Goal: Task Accomplishment & Management: Manage account settings

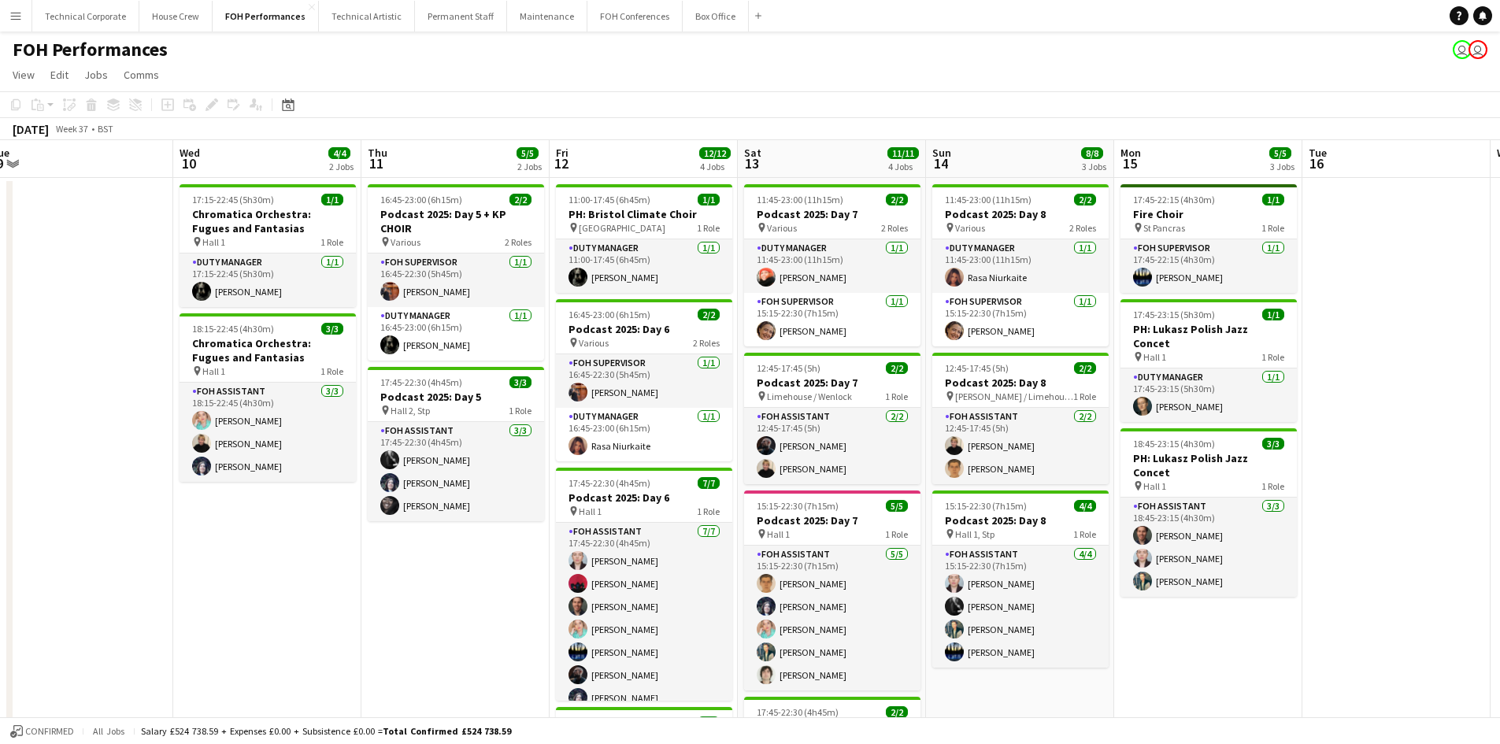
drag, startPoint x: 1319, startPoint y: 557, endPoint x: 168, endPoint y: 484, distance: 1154.0
click at [174, 487] on app-calendar-viewport "Sat 6 11/11 4 Jobs Sun 7 11/14 4 Jobs Mon 8 Tue 9 Wed 10 4/4 2 Jobs Thu 11 5/5 …" at bounding box center [750, 533] width 1500 height 787
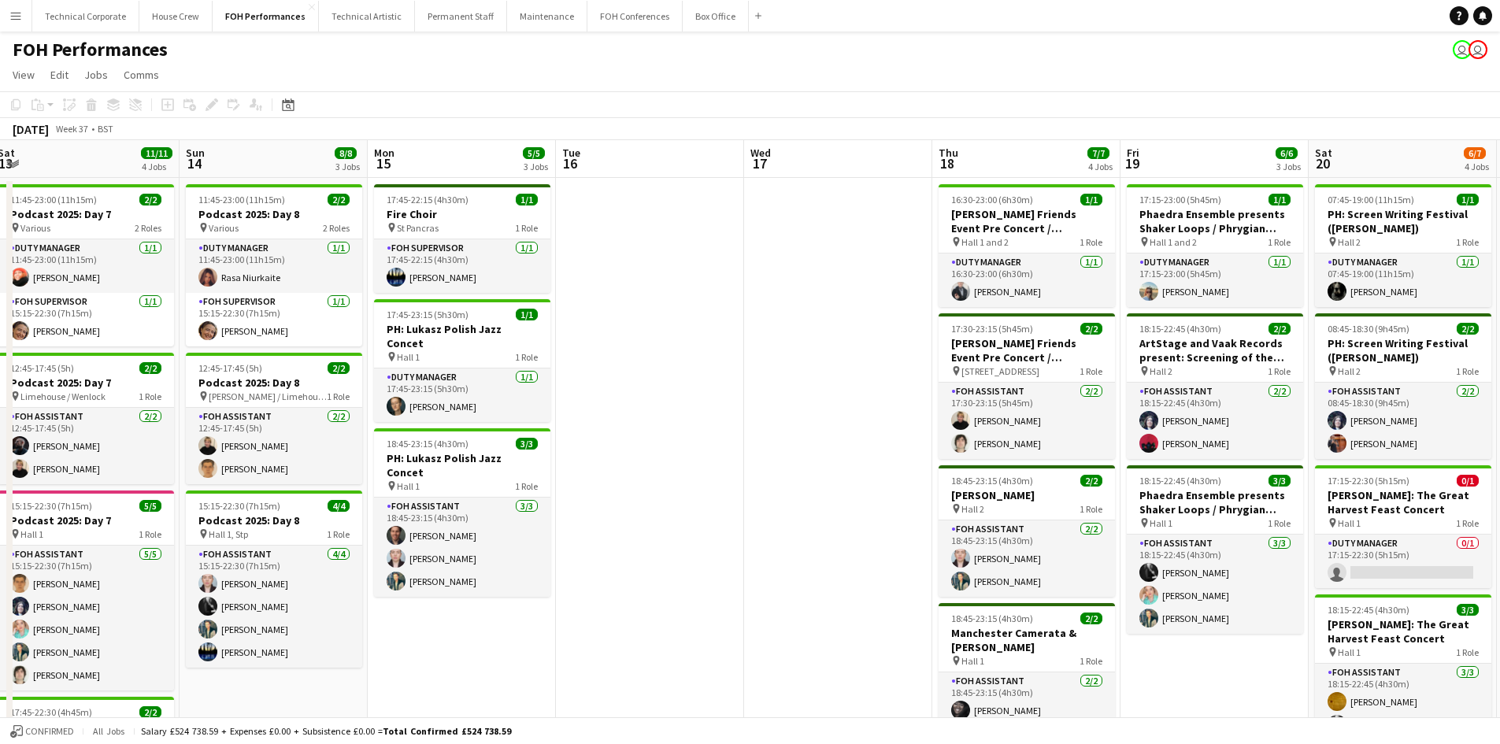
drag, startPoint x: 1323, startPoint y: 609, endPoint x: 576, endPoint y: 516, distance: 753.0
click at [576, 516] on app-calendar-viewport "Wed 10 4/4 2 Jobs Thu 11 5/5 2 Jobs Fri 12 12/12 4 Jobs Sat 13 11/11 4 Jobs Sun…" at bounding box center [750, 533] width 1500 height 787
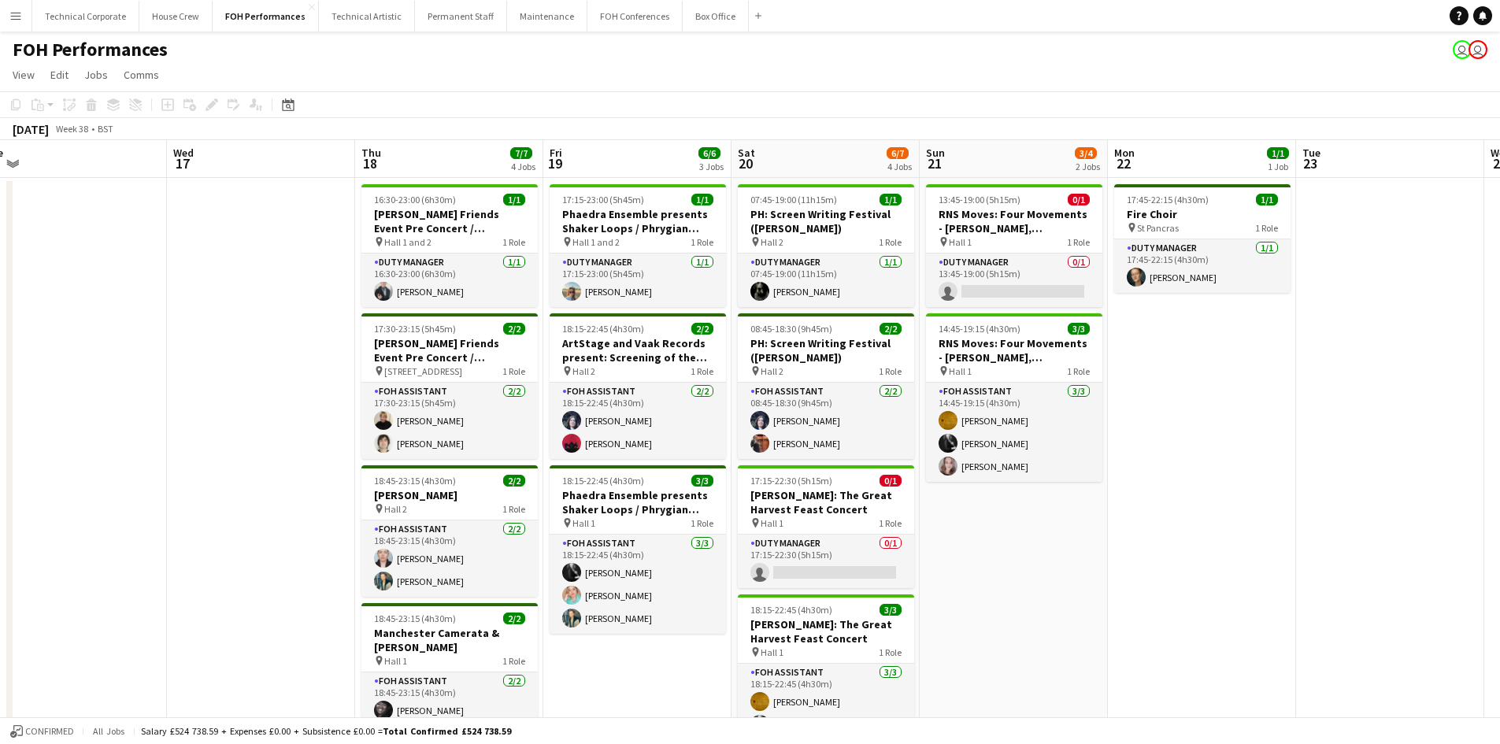
scroll to position [0, 600]
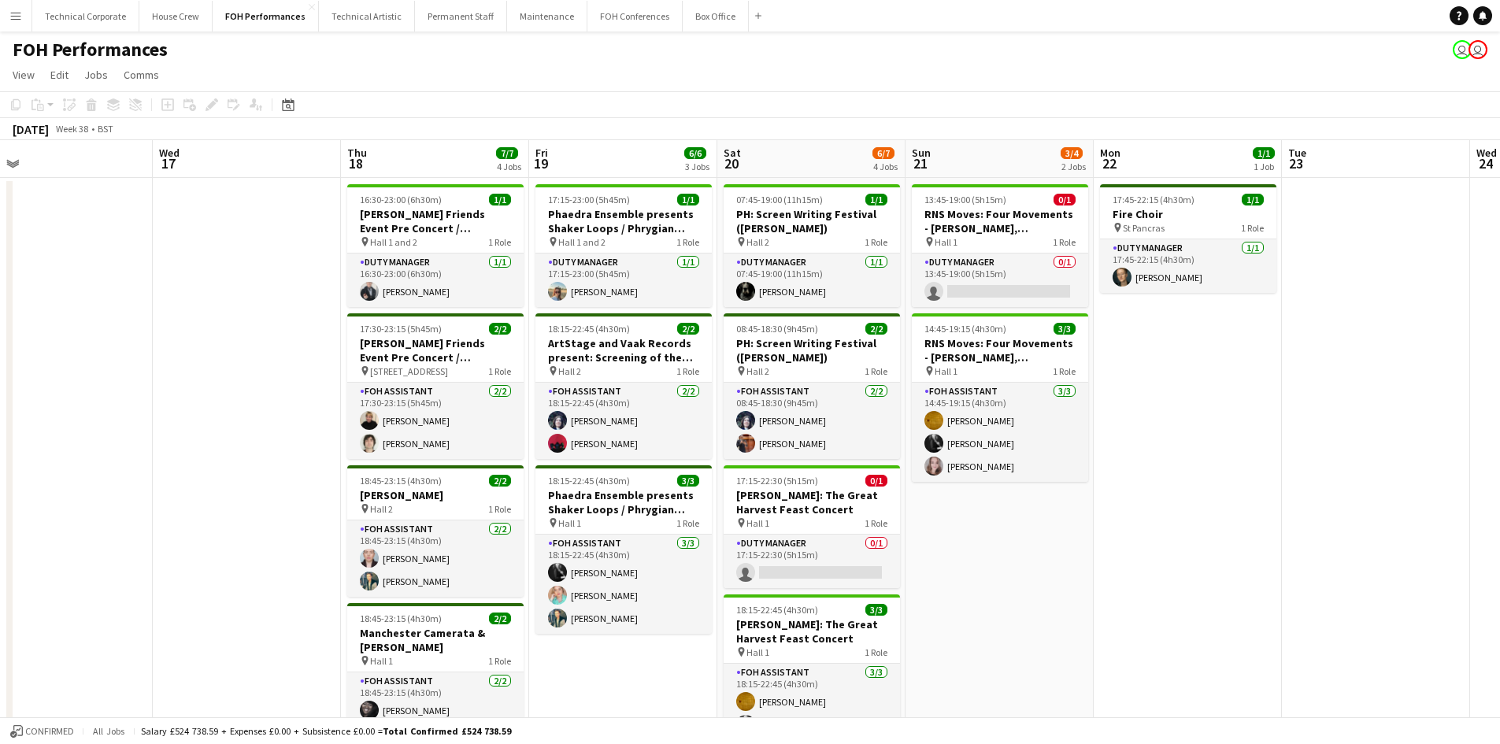
drag, startPoint x: 1256, startPoint y: 679, endPoint x: 668, endPoint y: 613, distance: 592.5
click at [668, 613] on app-calendar-viewport "Sat 13 11/11 4 Jobs Sun 14 8/8 3 Jobs Mon 15 5/5 3 Jobs Tue 16 Wed 17 Thu 18 7/…" at bounding box center [750, 533] width 1500 height 787
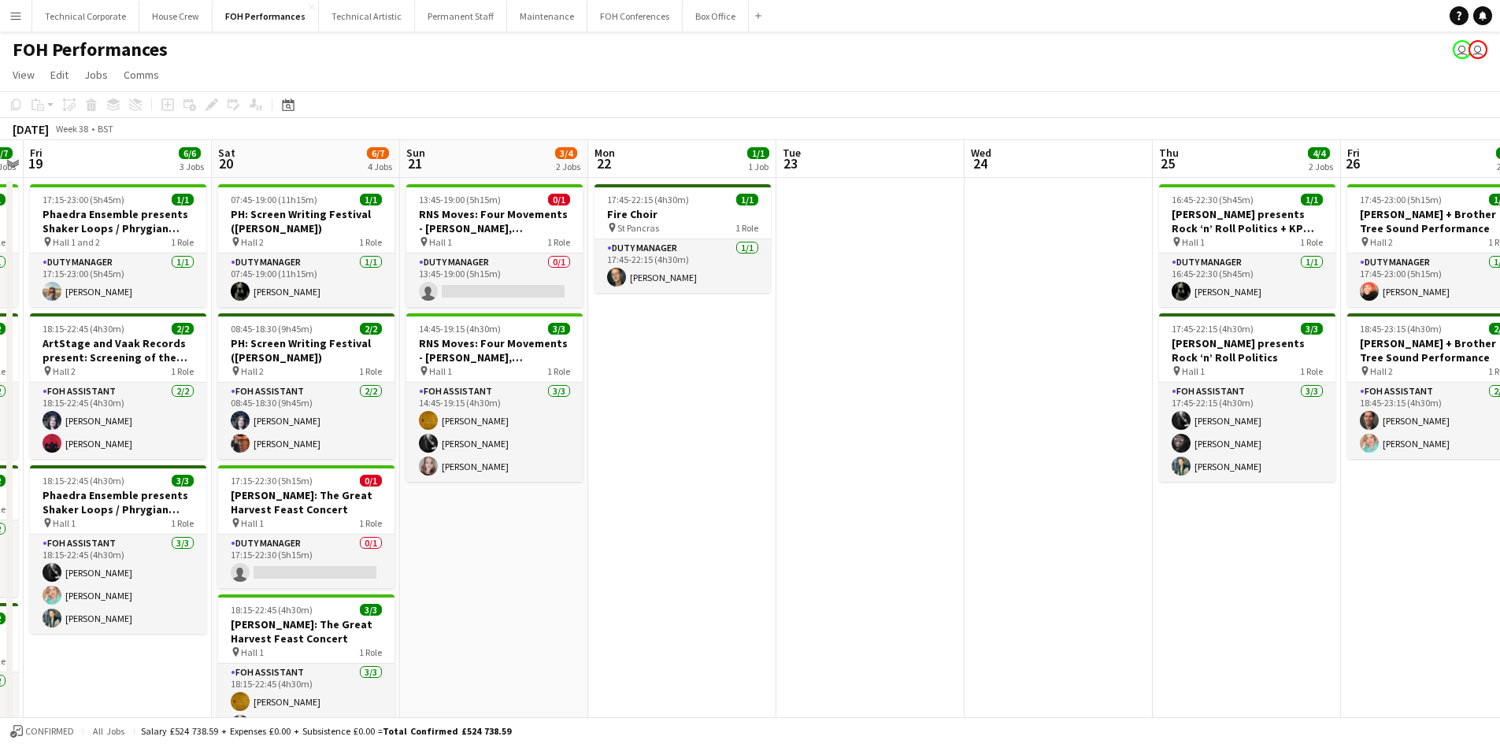
drag, startPoint x: 1425, startPoint y: 597, endPoint x: 912, endPoint y: 575, distance: 513.0
click at [912, 575] on app-calendar-viewport "Tue 16 Wed 17 Thu 18 7/7 4 Jobs Fri 19 6/6 3 Jobs Sat 20 6/7 4 Jobs Sun 21 3/4 …" at bounding box center [750, 533] width 1500 height 787
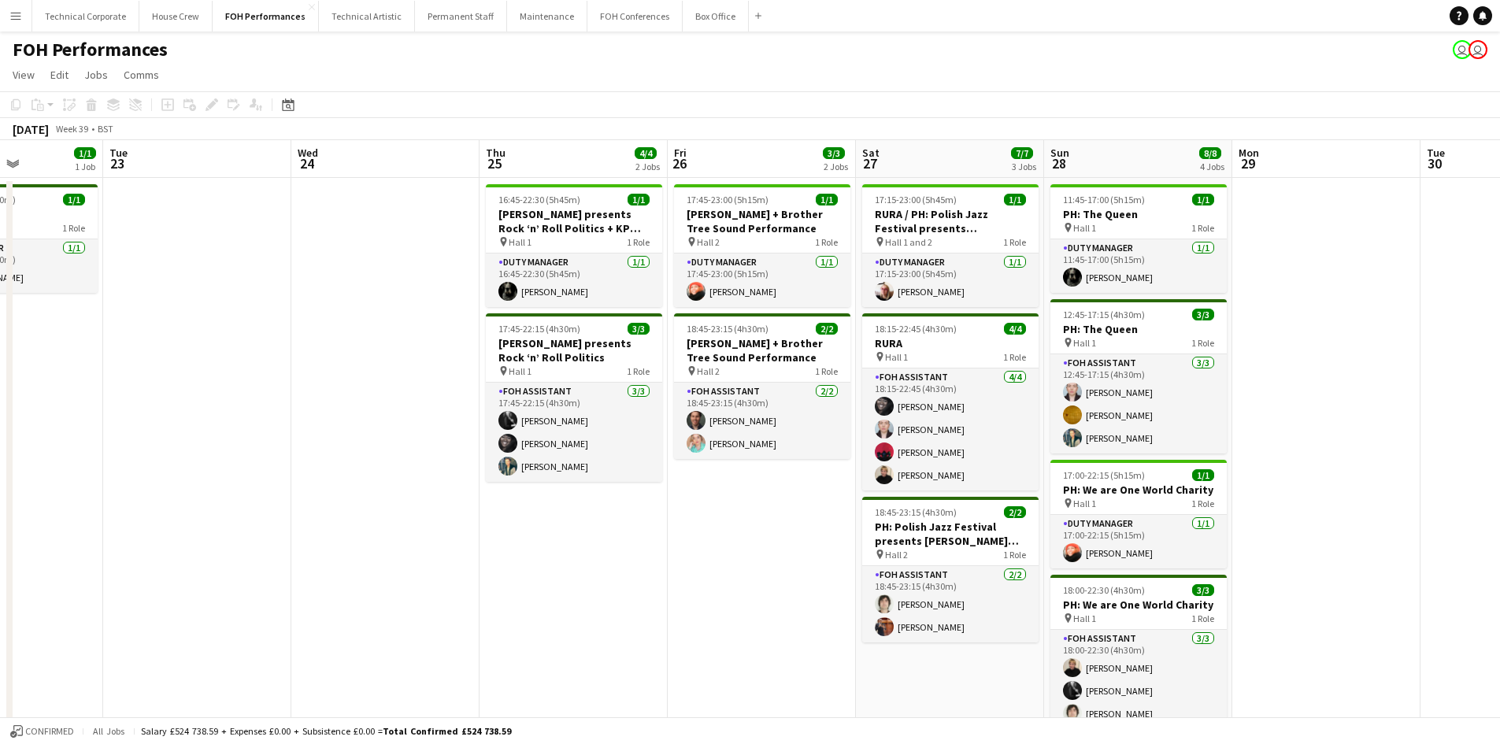
scroll to position [0, 464]
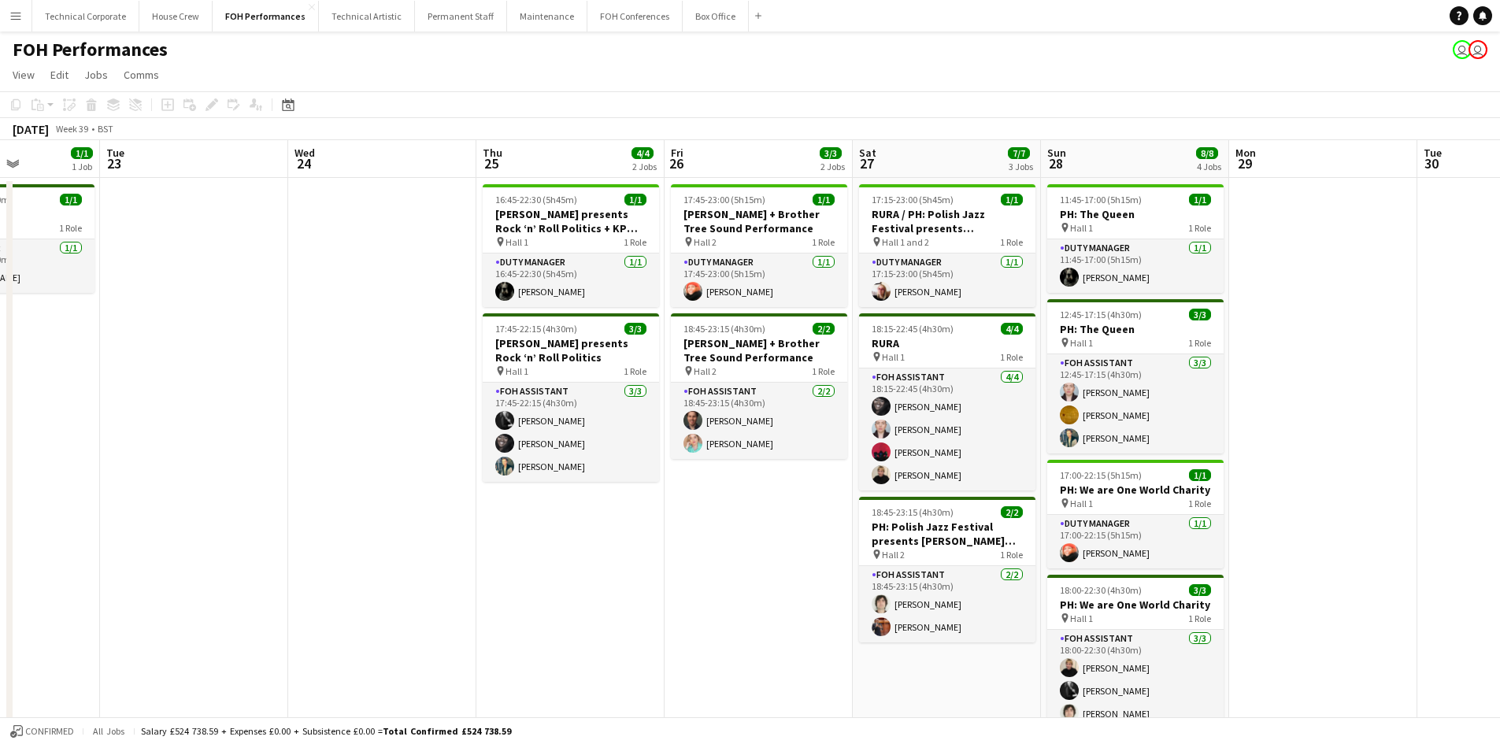
drag, startPoint x: 1340, startPoint y: 620, endPoint x: 671, endPoint y: 575, distance: 670.7
click at [671, 575] on app-calendar-viewport "Sat 20 6/7 4 Jobs Sun 21 3/4 2 Jobs Mon 22 1/1 1 Job Tue 23 Wed 24 Thu 25 4/4 2…" at bounding box center [750, 533] width 1500 height 787
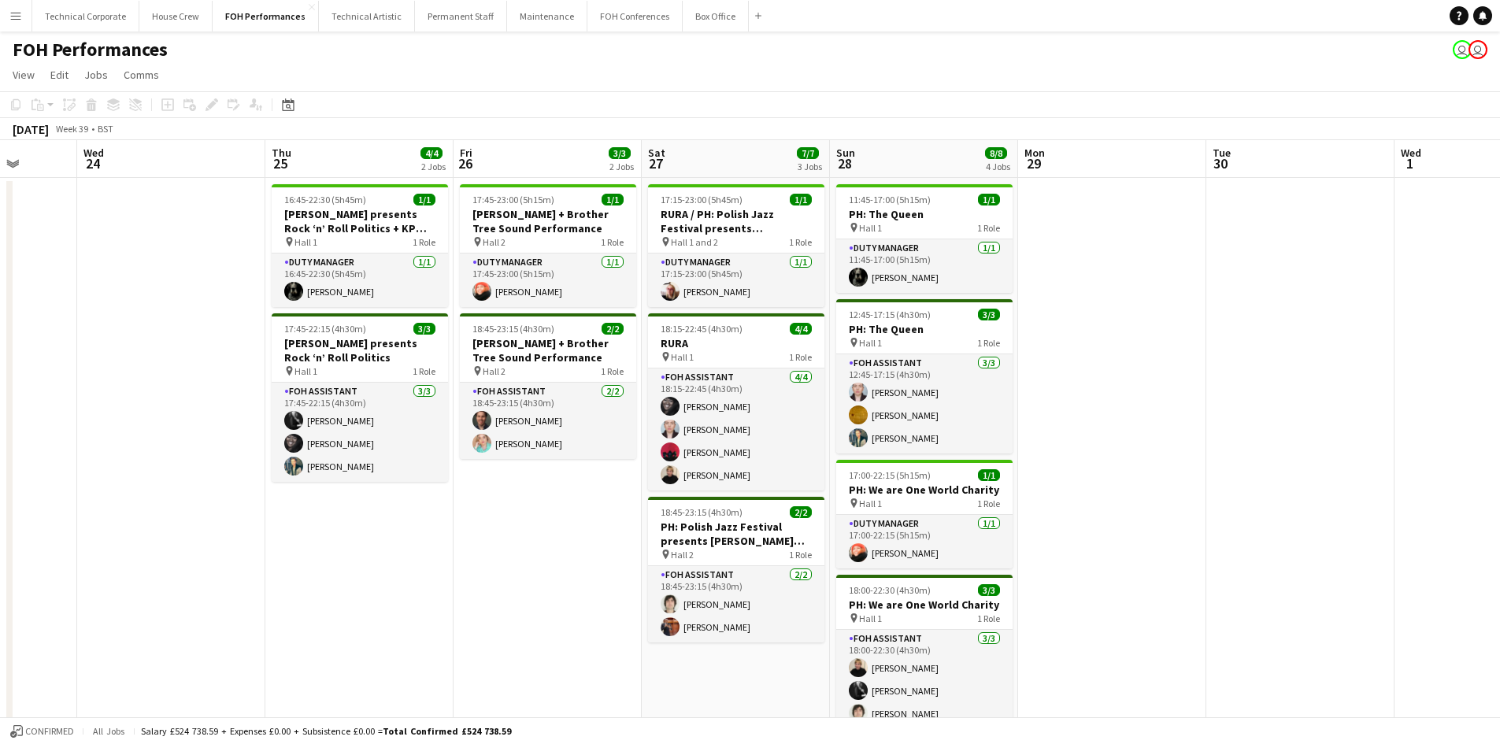
drag, startPoint x: 1404, startPoint y: 476, endPoint x: 1196, endPoint y: 499, distance: 210.0
click at [1196, 499] on app-calendar-viewport "Sun 21 3/4 2 Jobs Mon 22 1/1 1 Job Tue 23 Wed 24 Thu 25 4/4 2 Jobs Fri 26 3/3 2…" at bounding box center [750, 533] width 1500 height 787
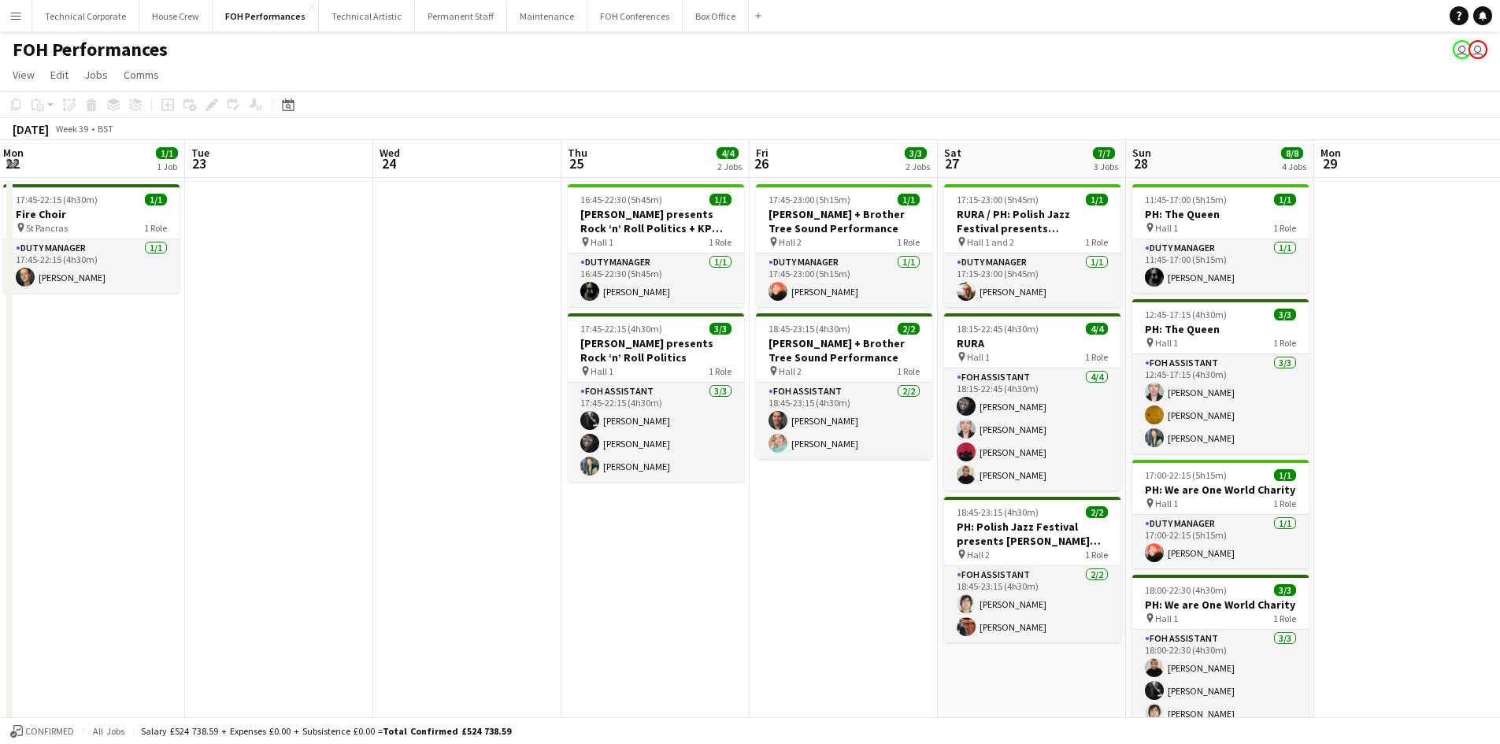
scroll to position [0, 379]
drag, startPoint x: 1197, startPoint y: 499, endPoint x: 1491, endPoint y: 510, distance: 294.6
click at [1491, 510] on app-calendar-viewport "Sat 20 6/7 4 Jobs Sun 21 3/4 2 Jobs Mon 22 1/1 1 Job Tue 23 Wed 24 Thu 25 4/4 2…" at bounding box center [750, 533] width 1500 height 787
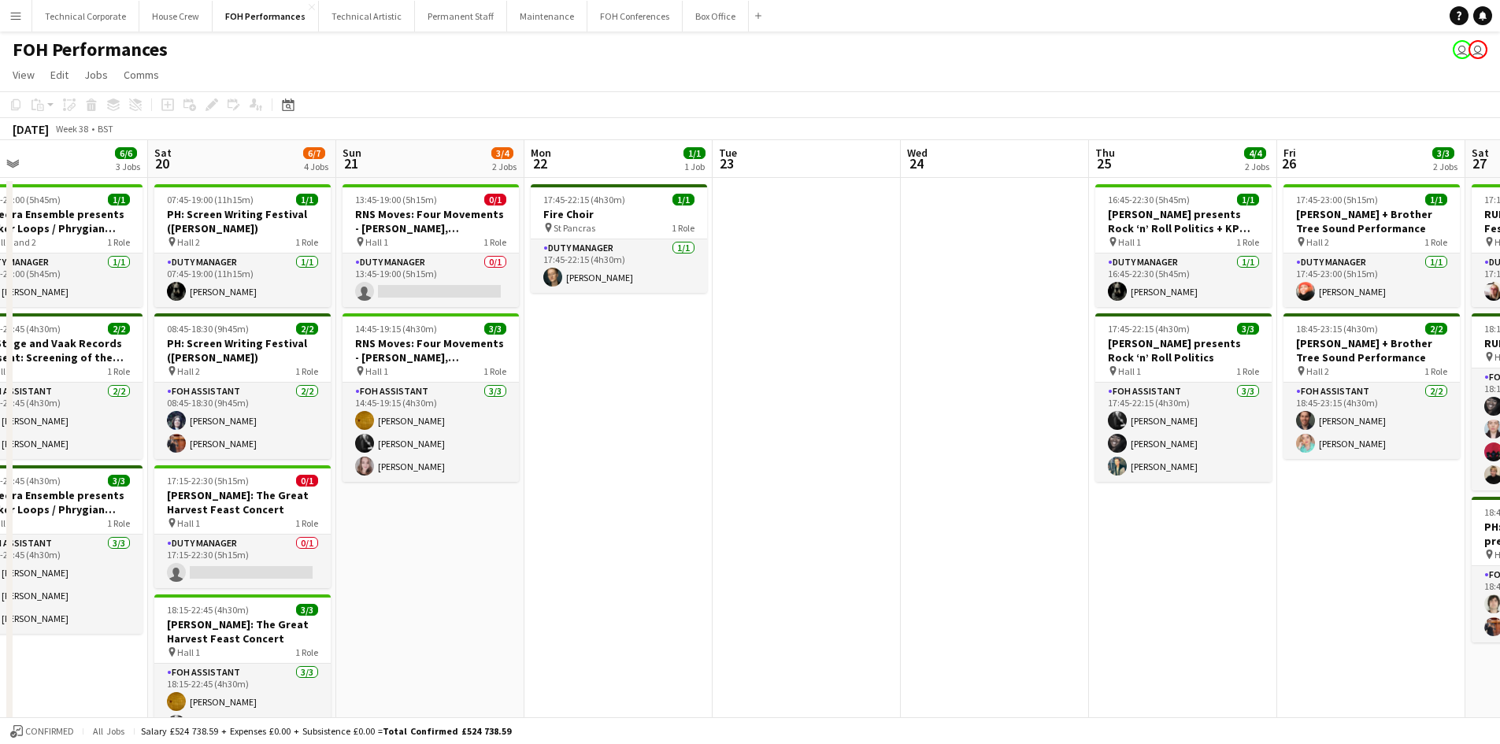
drag, startPoint x: 788, startPoint y: 536, endPoint x: 1286, endPoint y: 531, distance: 498.4
click at [1301, 532] on app-calendar-viewport "Wed 17 Thu 18 7/7 4 Jobs Fri 19 6/6 3 Jobs Sat 20 6/7 4 Jobs Sun 21 3/4 2 Jobs …" at bounding box center [750, 533] width 1500 height 787
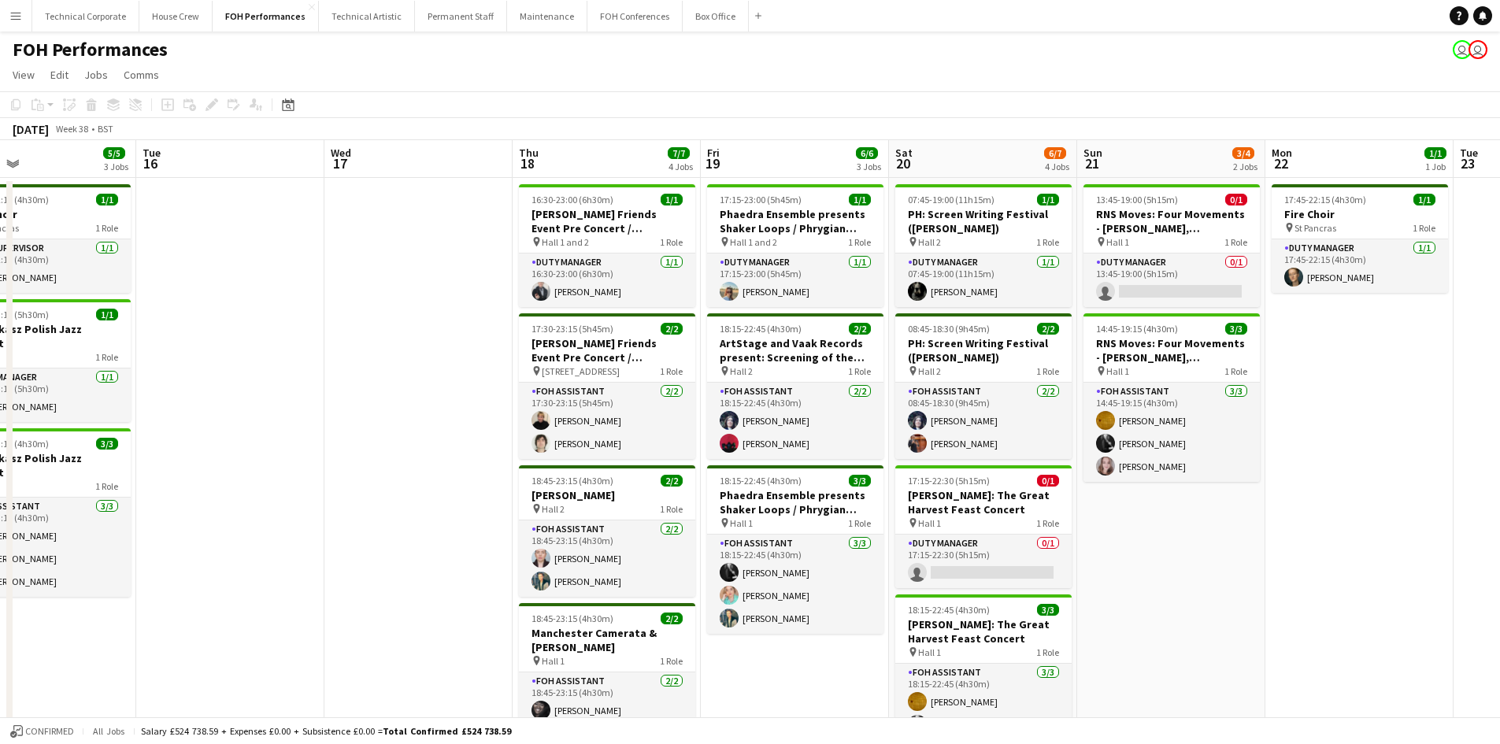
scroll to position [0, 427]
drag, startPoint x: 584, startPoint y: 487, endPoint x: 1325, endPoint y: 489, distance: 740.8
click at [1325, 489] on app-calendar-viewport "Sat 13 11/11 4 Jobs Sun 14 8/8 3 Jobs Mon 15 5/5 3 Jobs Tue 16 Wed 17 Thu 18 7/…" at bounding box center [750, 533] width 1500 height 787
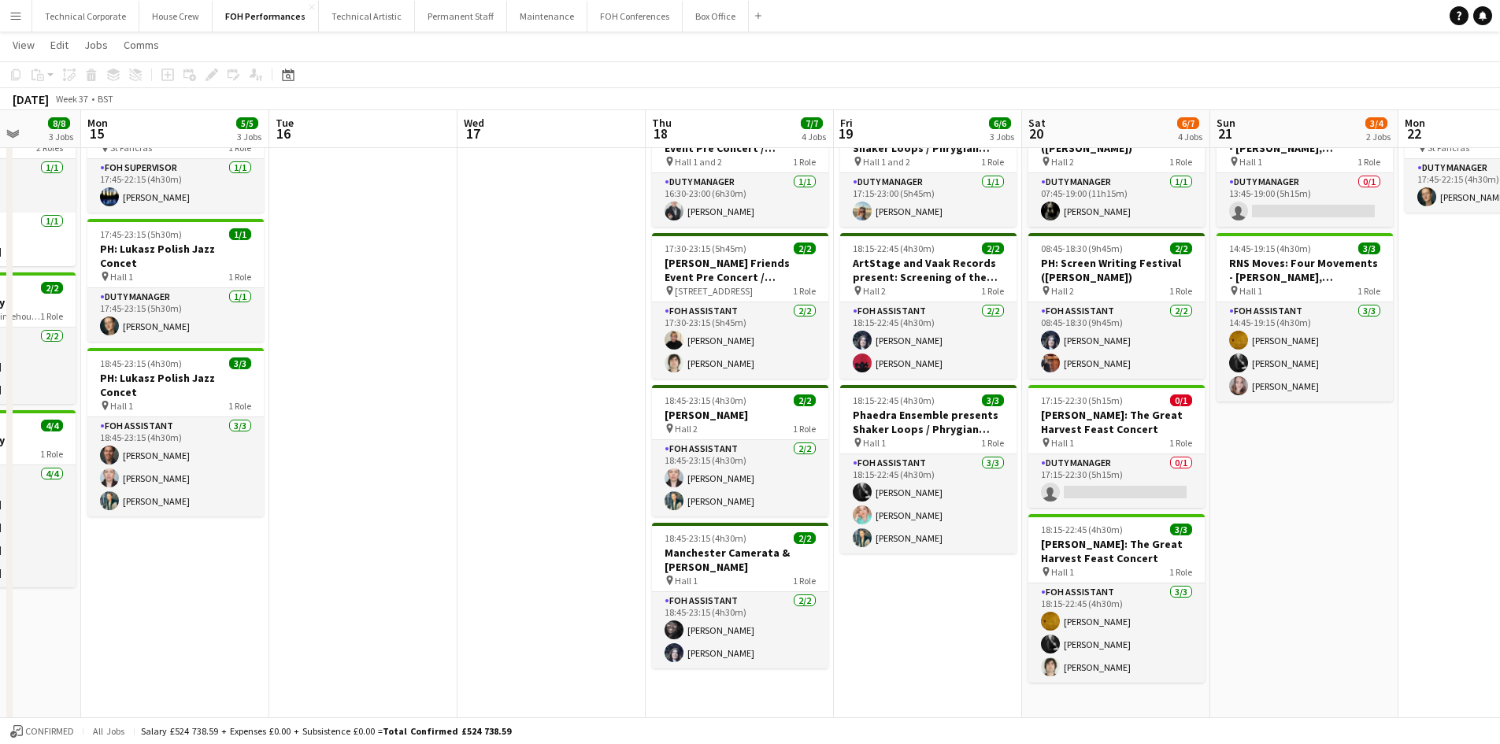
scroll to position [0, 483]
drag, startPoint x: 1260, startPoint y: 460, endPoint x: 1393, endPoint y: 483, distance: 135.0
click at [1393, 483] on app-calendar-viewport "Fri 12 12/12 4 Jobs Sat 13 11/11 4 Jobs Sun 14 8/8 3 Jobs Mon 15 5/5 3 Jobs Tue…" at bounding box center [750, 415] width 1500 height 864
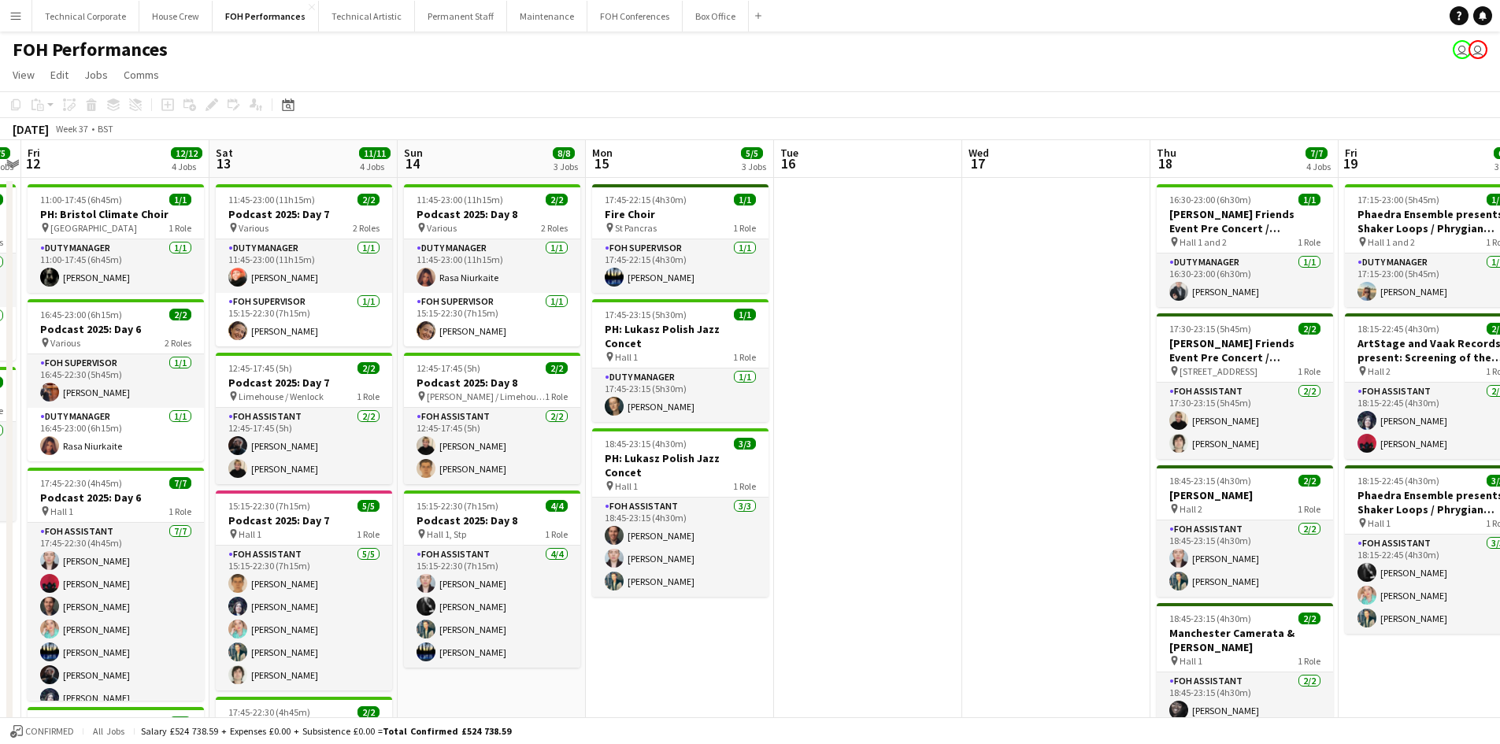
scroll to position [0, 354]
drag, startPoint x: 497, startPoint y: 344, endPoint x: 1001, endPoint y: 384, distance: 506.2
click at [1001, 384] on app-calendar-viewport "Wed 10 4/4 2 Jobs Thu 11 5/5 2 Jobs Fri 12 12/12 4 Jobs Sat 13 11/11 4 Jobs Sun…" at bounding box center [750, 533] width 1500 height 787
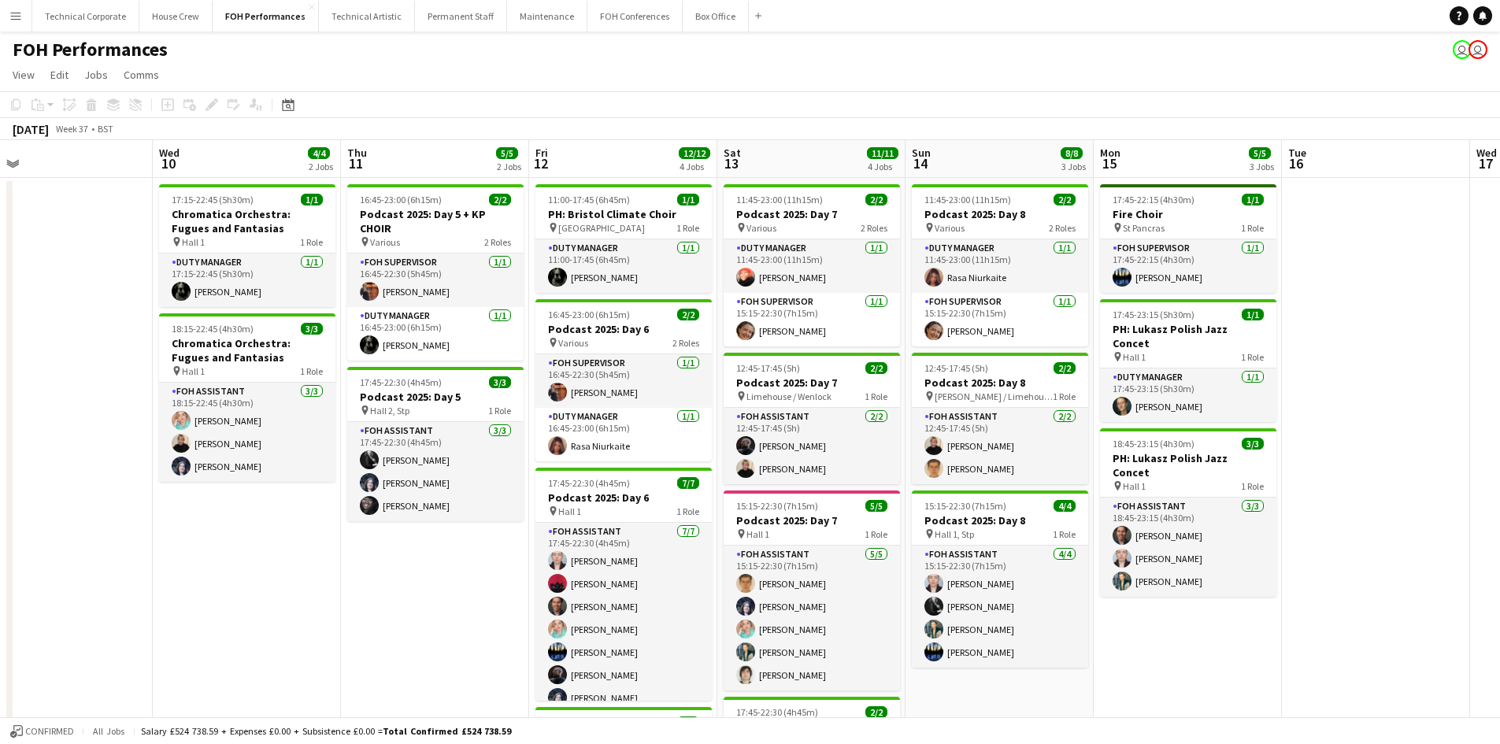
scroll to position [0, 411]
drag, startPoint x: 837, startPoint y: 353, endPoint x: 1345, endPoint y: 435, distance: 514.3
click at [1345, 435] on app-calendar-viewport "Sun 7 11/14 4 Jobs Mon 8 Tue 9 Wed 10 4/4 2 Jobs Thu 11 5/5 2 Jobs Fri 12 12/12…" at bounding box center [750, 533] width 1500 height 787
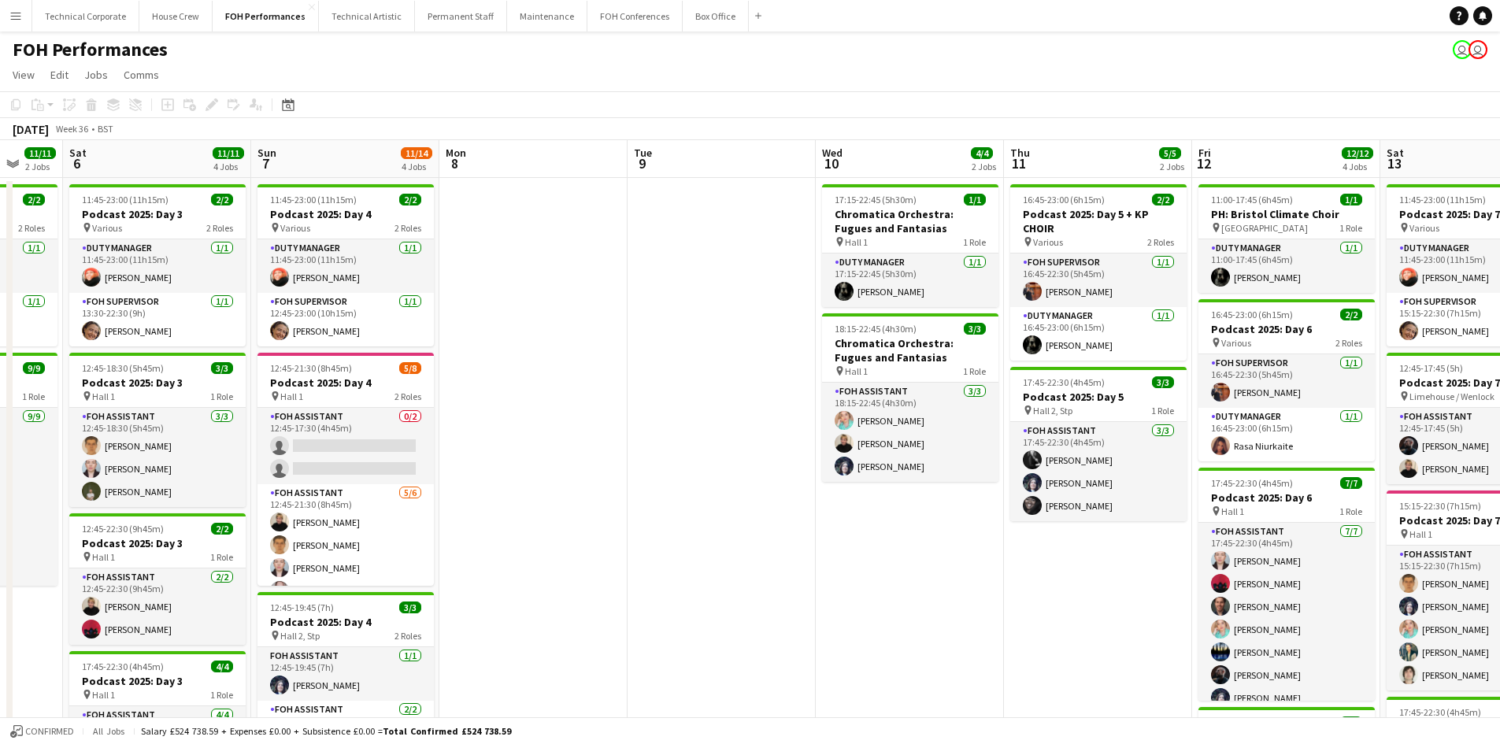
drag, startPoint x: 385, startPoint y: 592, endPoint x: 1049, endPoint y: 631, distance: 665.6
click at [1049, 632] on app-calendar-viewport "Wed 3 Thu 4 10/10 2 Jobs Fri 5 11/11 2 Jobs Sat 6 11/11 4 Jobs Sun 7 11/14 4 Jo…" at bounding box center [750, 533] width 1500 height 787
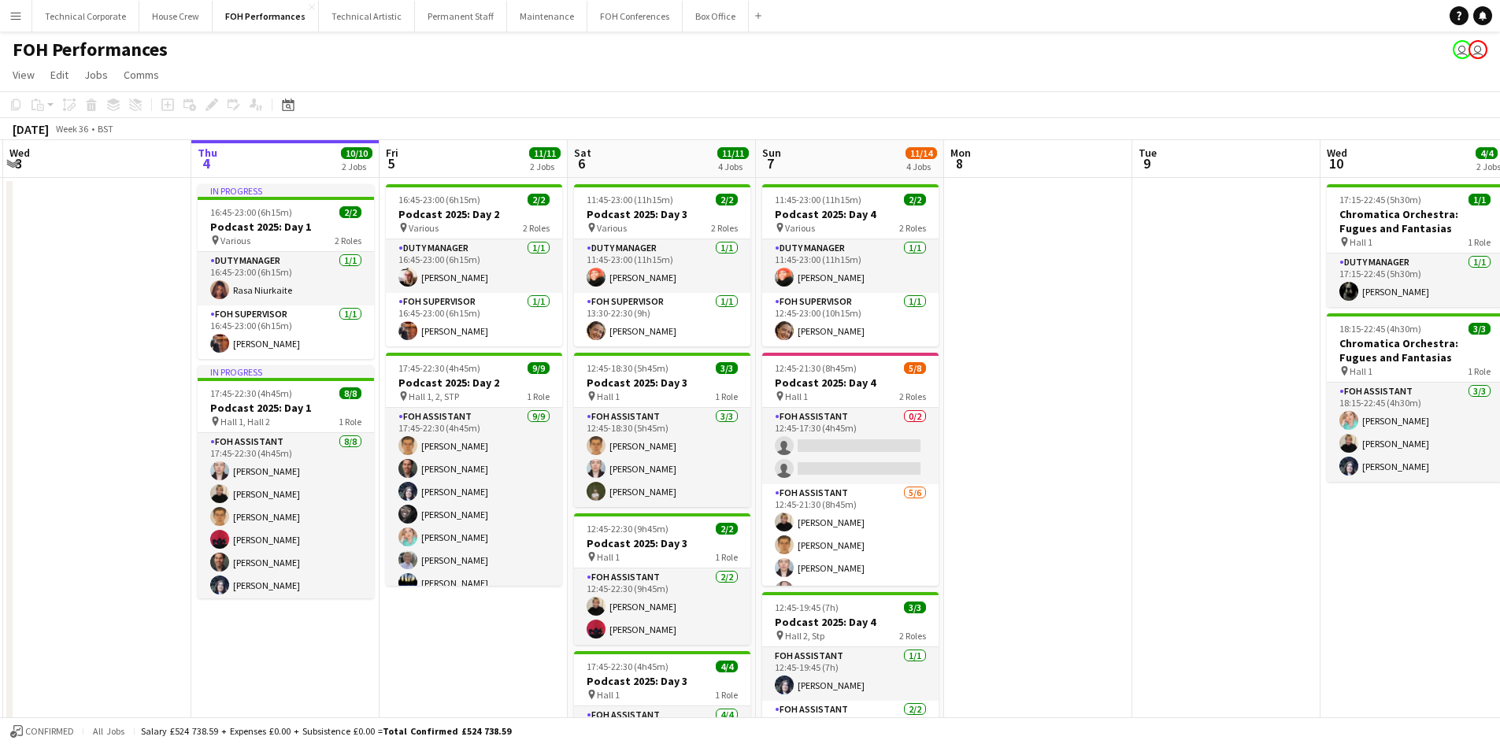
drag, startPoint x: 594, startPoint y: 509, endPoint x: 1297, endPoint y: 565, distance: 704.5
click at [1294, 565] on app-calendar-viewport "Mon 1 Tue 2 7/7 2 Jobs Wed 3 Thu 4 10/10 2 Jobs Fri 5 11/11 2 Jobs Sat 6 11/11 …" at bounding box center [750, 533] width 1500 height 787
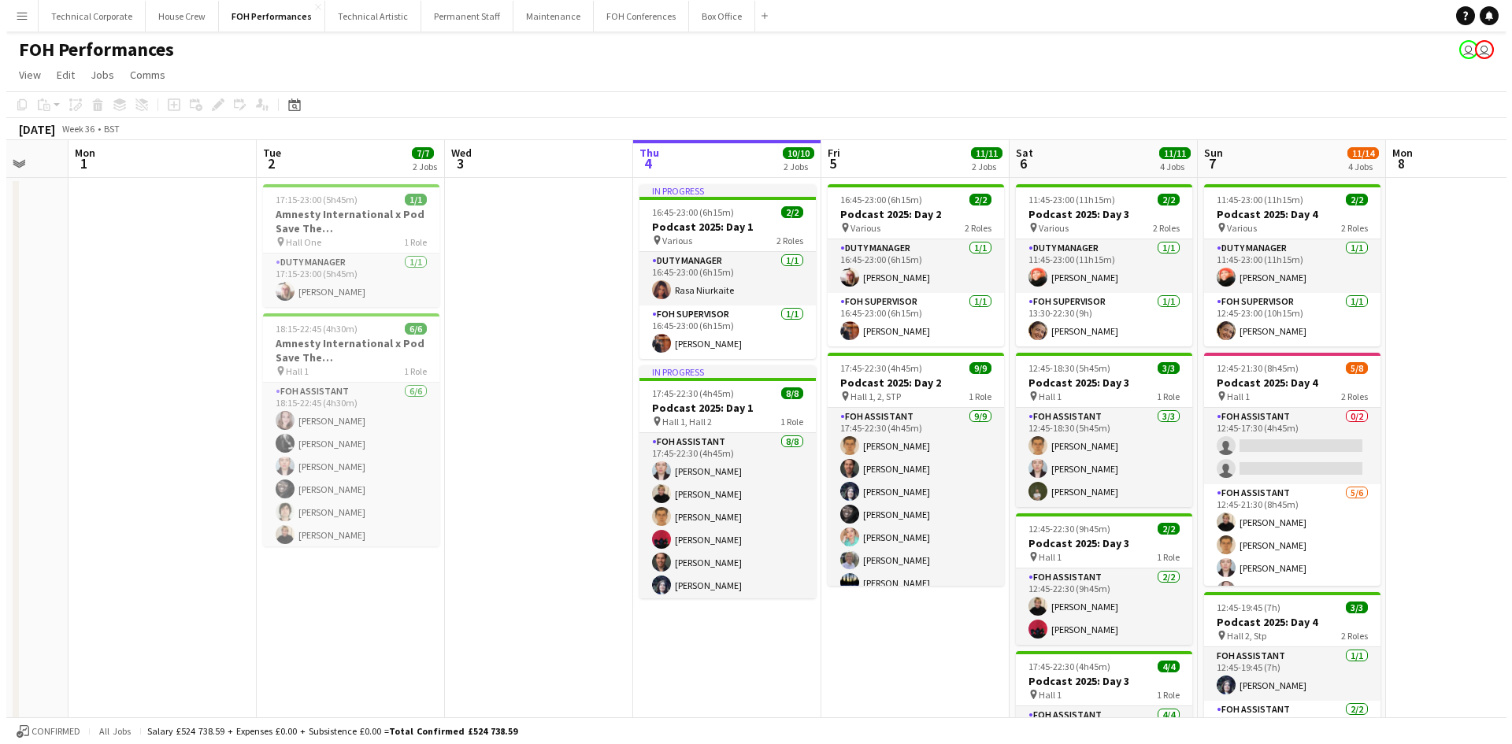
scroll to position [0, 579]
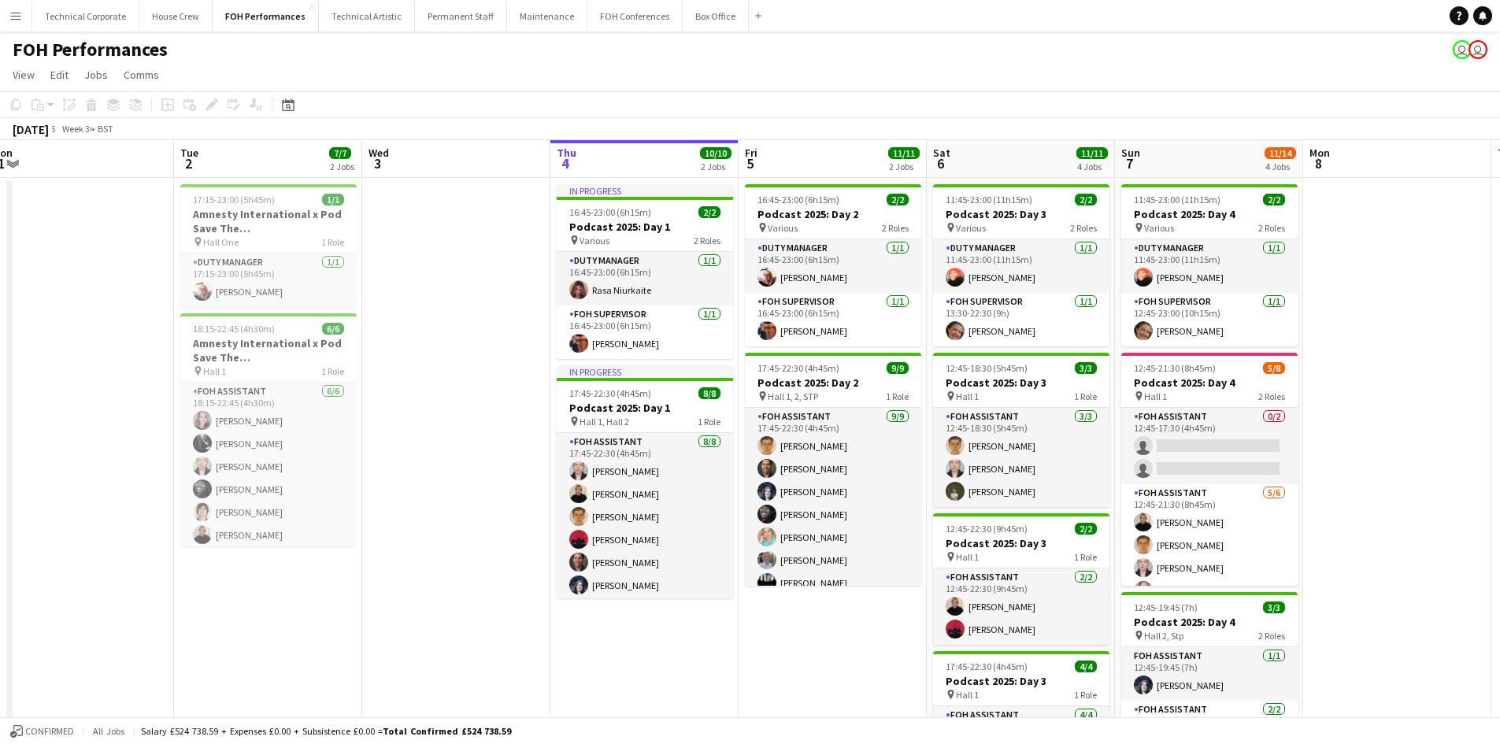
drag, startPoint x: 360, startPoint y: 661, endPoint x: 522, endPoint y: 669, distance: 162.4
click at [522, 669] on app-calendar-viewport "Fri 29 4/5 2 Jobs Sat 30 Sun 31 Mon 1 Tue 2 7/7 2 Jobs Wed 3 Thu 4 10/10 2 Jobs…" at bounding box center [750, 533] width 1500 height 787
click at [376, 11] on button "Technical Artistic Close" at bounding box center [367, 16] width 96 height 31
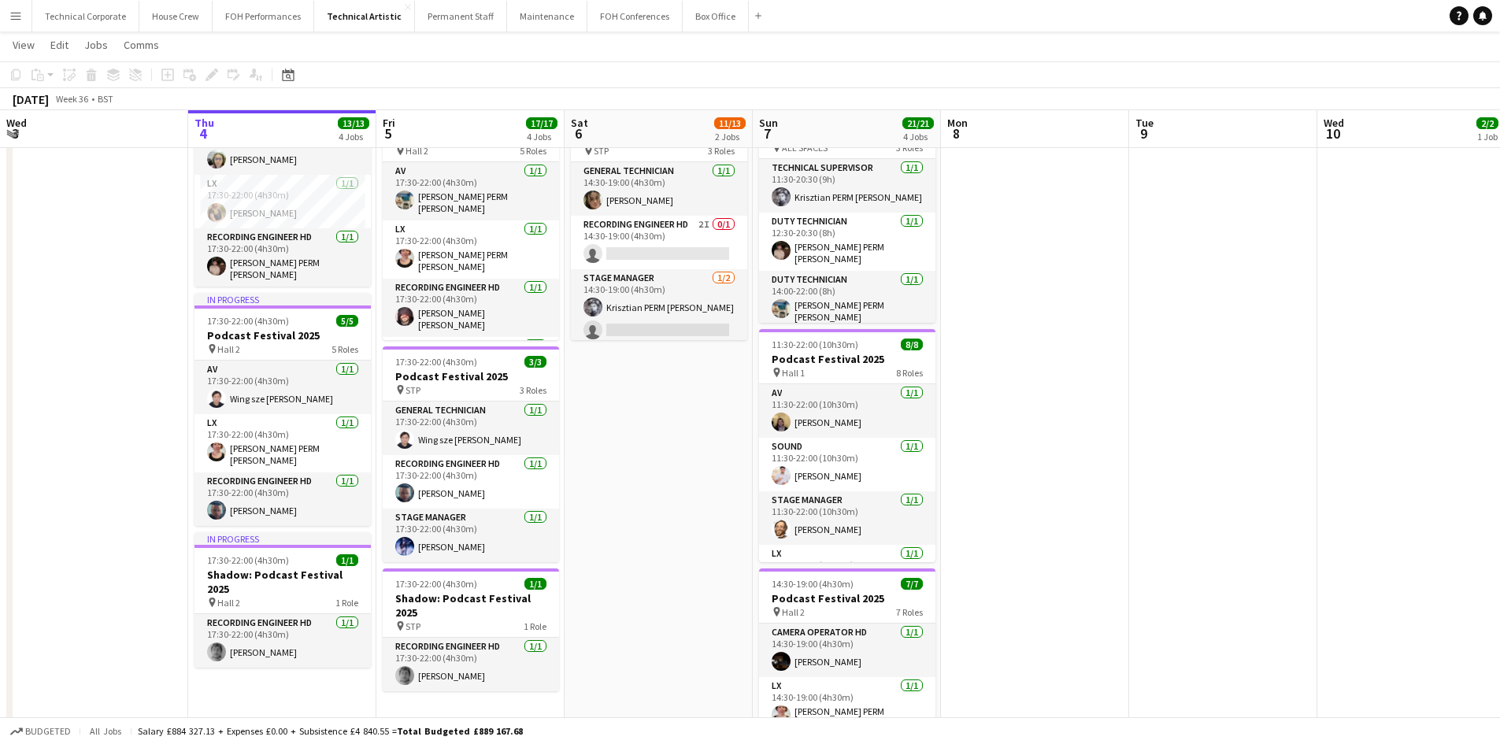
scroll to position [0, 379]
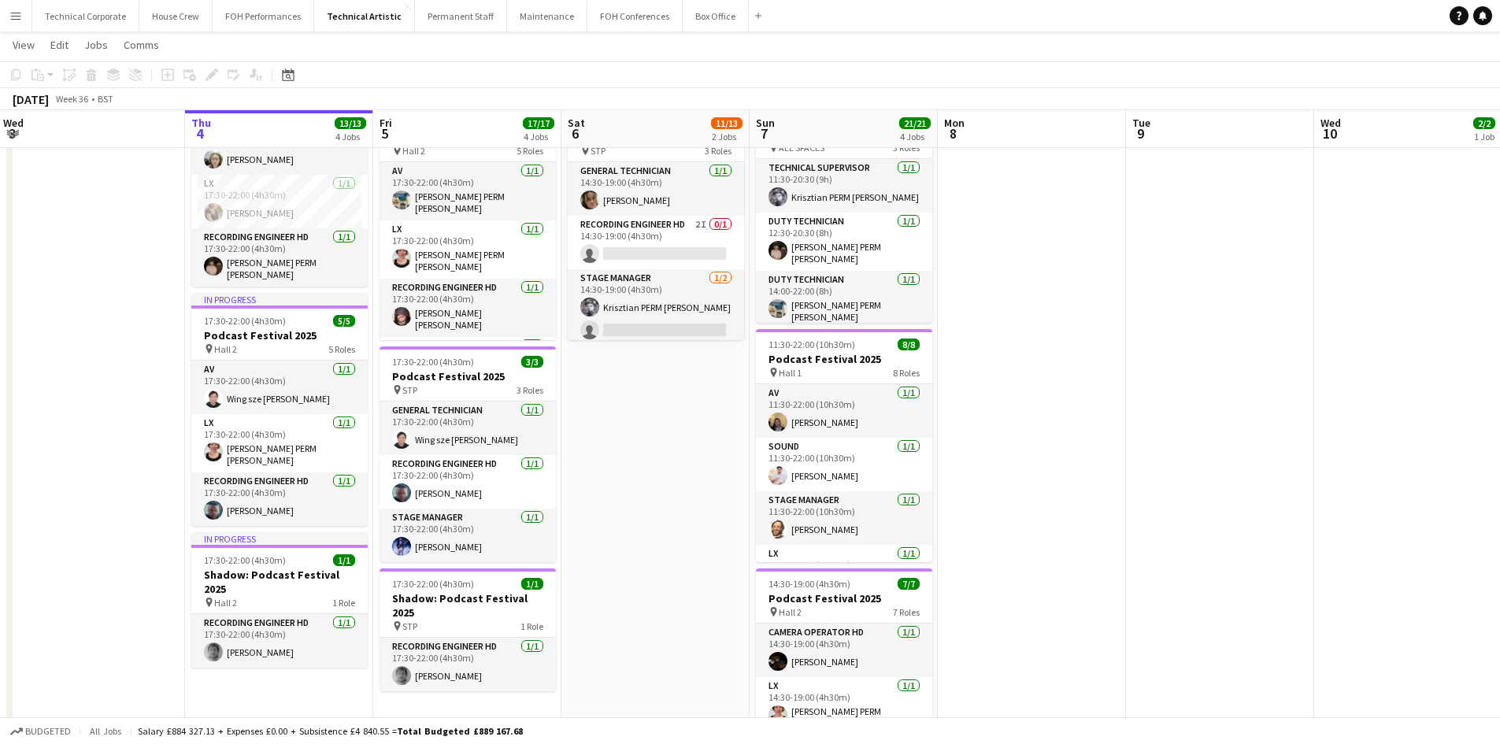
drag, startPoint x: 374, startPoint y: 394, endPoint x: 371, endPoint y: 418, distance: 24.6
click at [371, 418] on app-date-cell "In progress 15:30-22:00 (6h30m) 2/2 Podcast Festival Filming pin ALL SPACES 2 R…" at bounding box center [279, 353] width 188 height 985
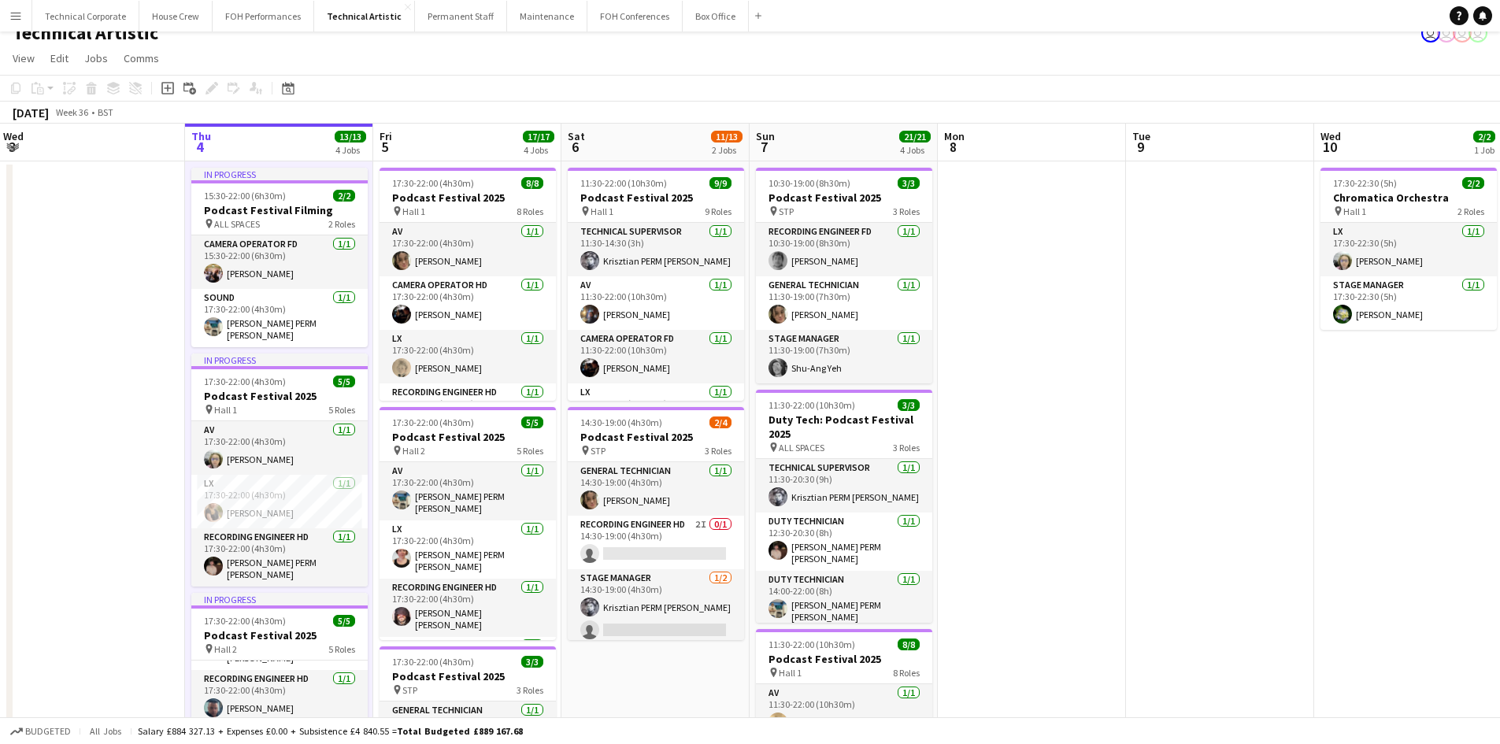
scroll to position [0, 0]
